Goal: Communication & Community: Answer question/provide support

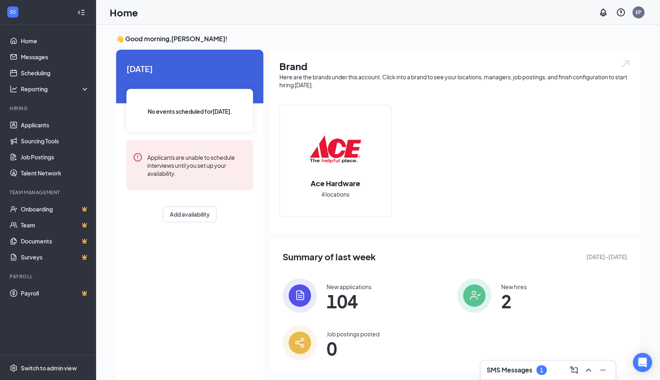
click at [507, 371] on h3 "SMS Messages" at bounding box center [509, 369] width 46 height 9
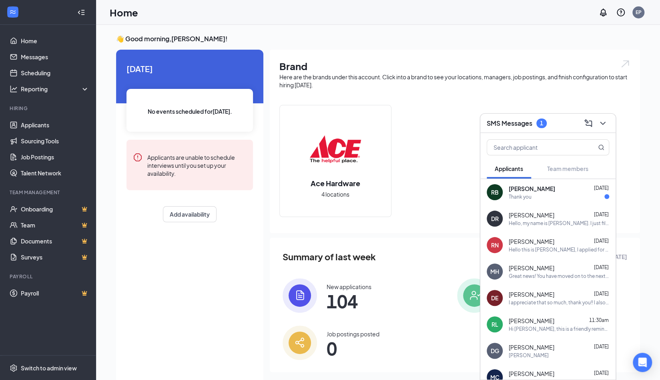
click at [540, 200] on div "RB [PERSON_NAME] [DATE] Thank you" at bounding box center [547, 192] width 135 height 26
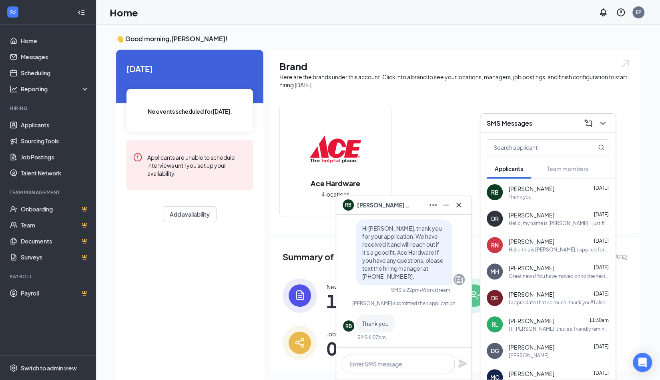
click at [540, 200] on div "RB [PERSON_NAME] [DATE] Thank you" at bounding box center [547, 192] width 135 height 26
click at [538, 245] on span "[PERSON_NAME]" at bounding box center [531, 241] width 46 height 8
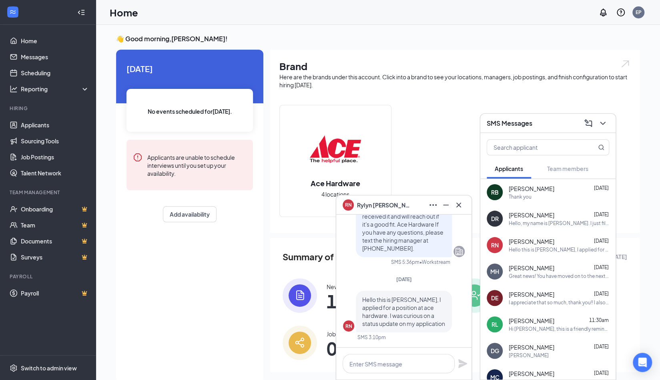
click at [539, 294] on div "[PERSON_NAME] [DATE]" at bounding box center [558, 294] width 100 height 8
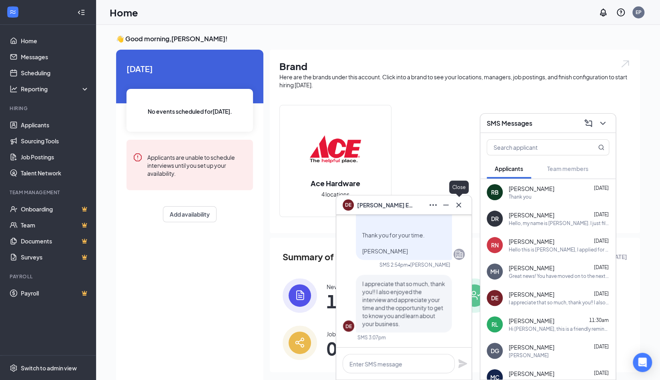
click at [460, 200] on button at bounding box center [458, 204] width 13 height 13
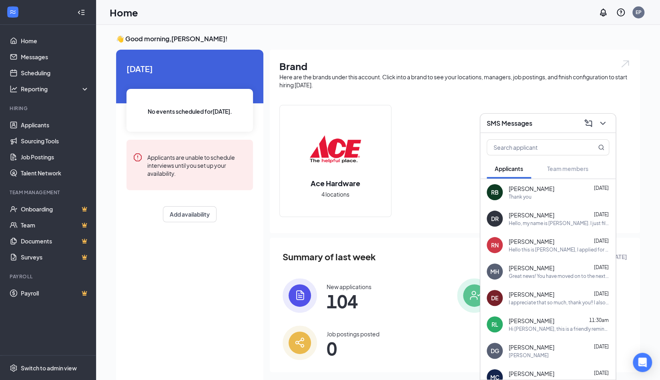
click at [530, 56] on div "Brand Here are the brands under this account. Click into a brand to see your lo…" at bounding box center [455, 141] width 370 height 183
click at [524, 302] on div "I appreciate that so much, thank you!! I also enjoyed the interview and appreci…" at bounding box center [558, 302] width 100 height 7
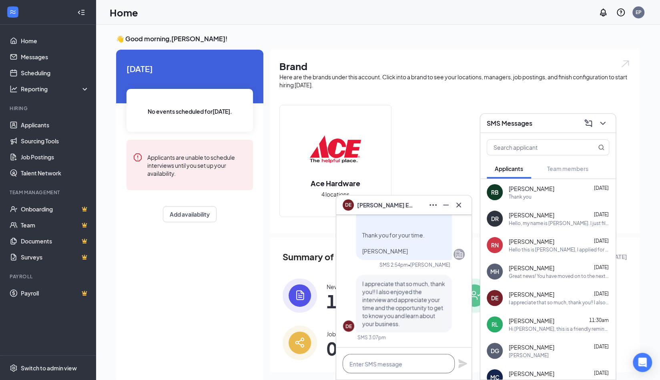
click at [373, 358] on textarea at bounding box center [398, 363] width 112 height 19
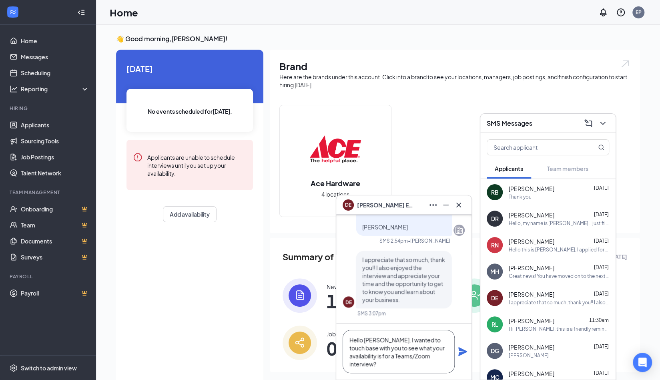
type textarea "Hello [PERSON_NAME]. I wanted to touch base with you to see what your availabil…"
click at [458, 346] on button at bounding box center [463, 351] width 10 height 10
